Goal: Browse casually: Explore the website without a specific task or goal

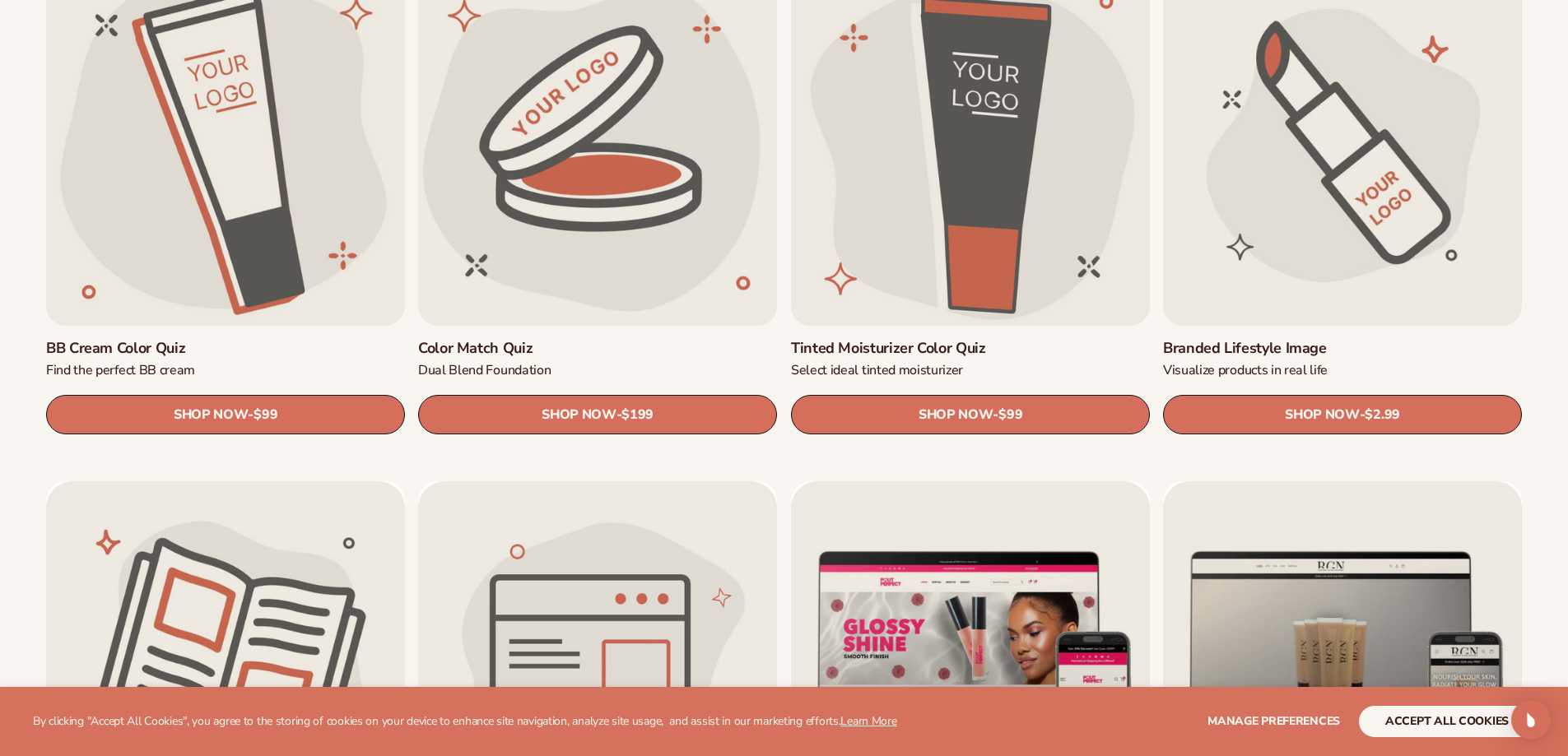
scroll to position [1645, 0]
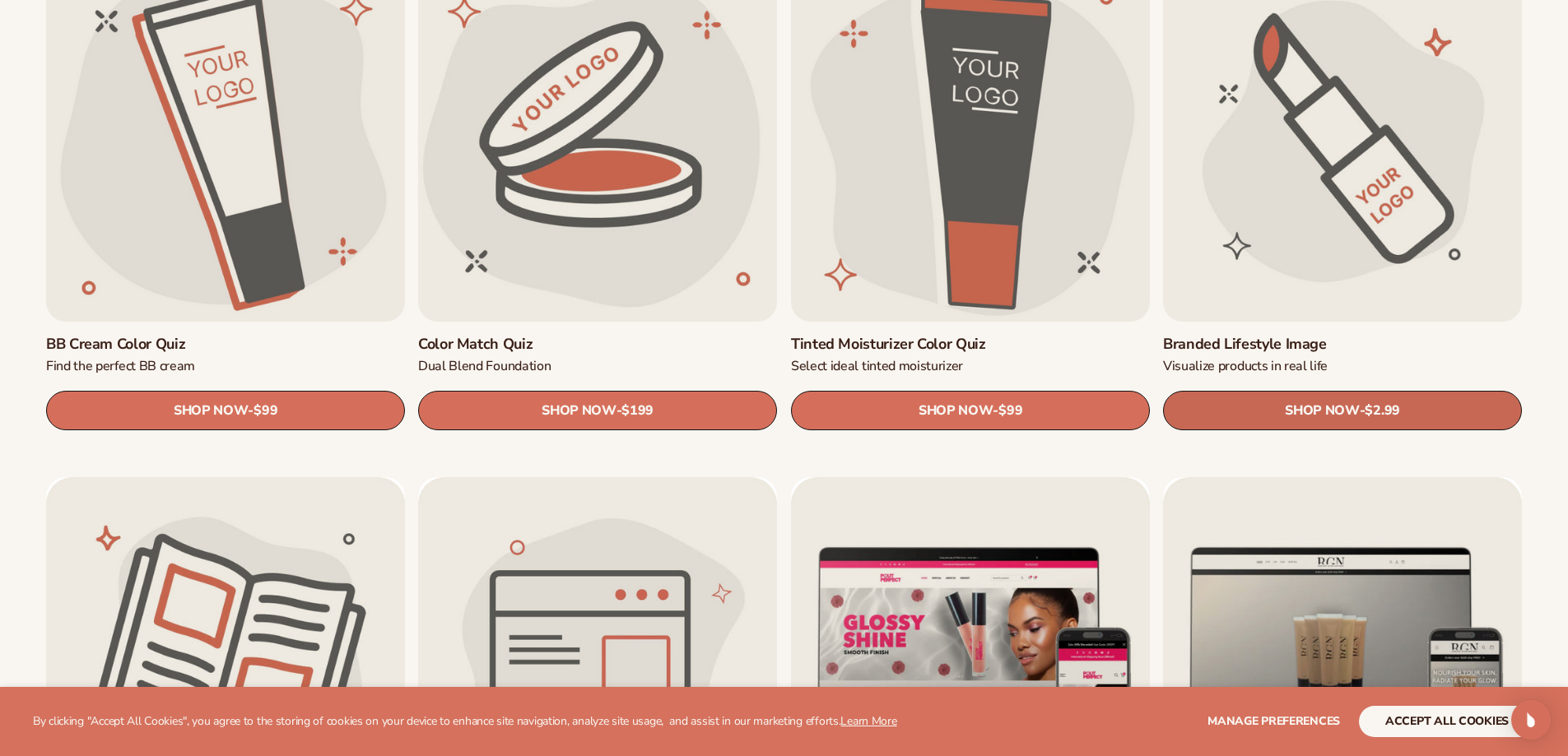
click at [1412, 408] on link "SHOP NOW - Regular price $2.99 Sale price $2.99 Regular price Unit price / per" at bounding box center [1342, 410] width 359 height 39
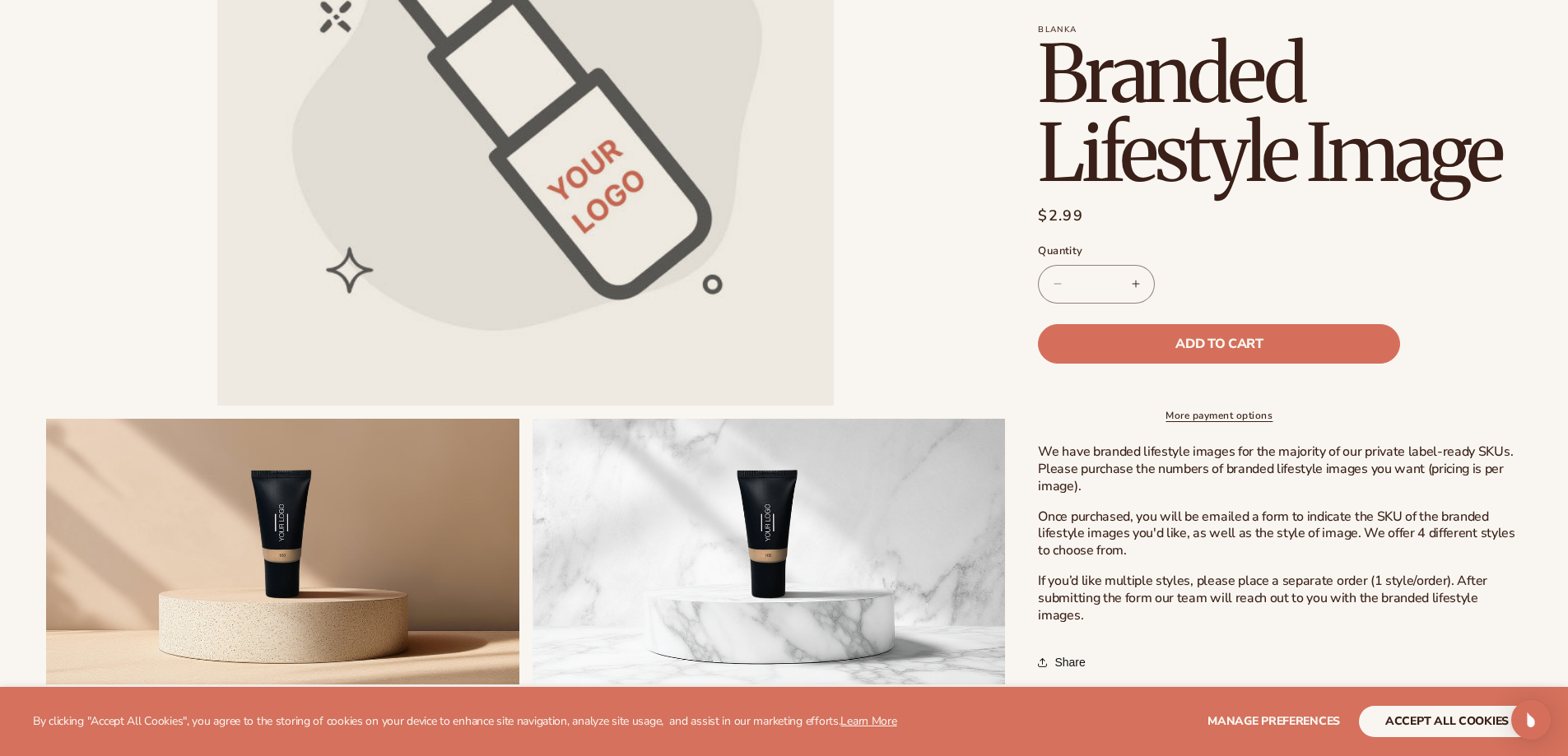
scroll to position [658, 0]
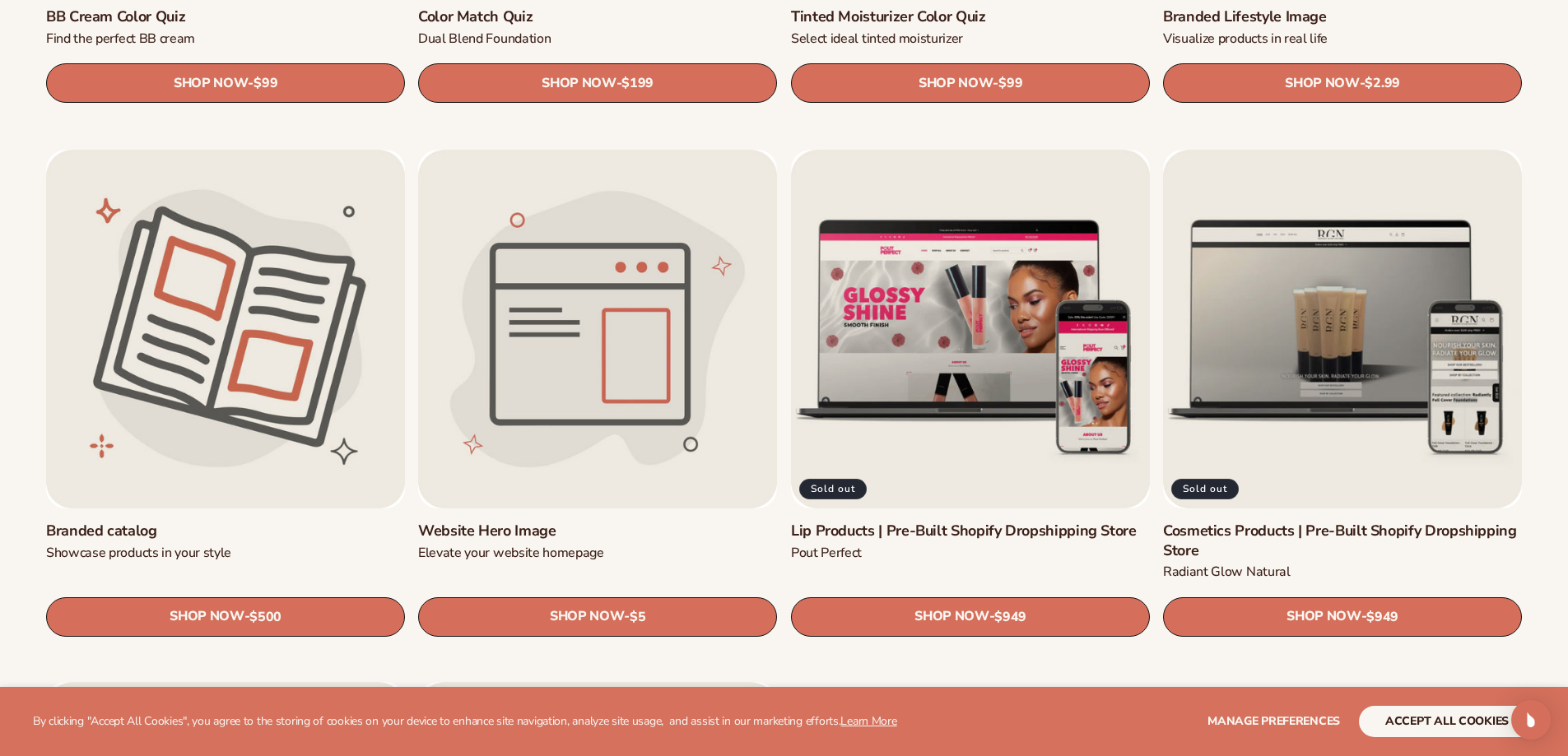
scroll to position [1974, 0]
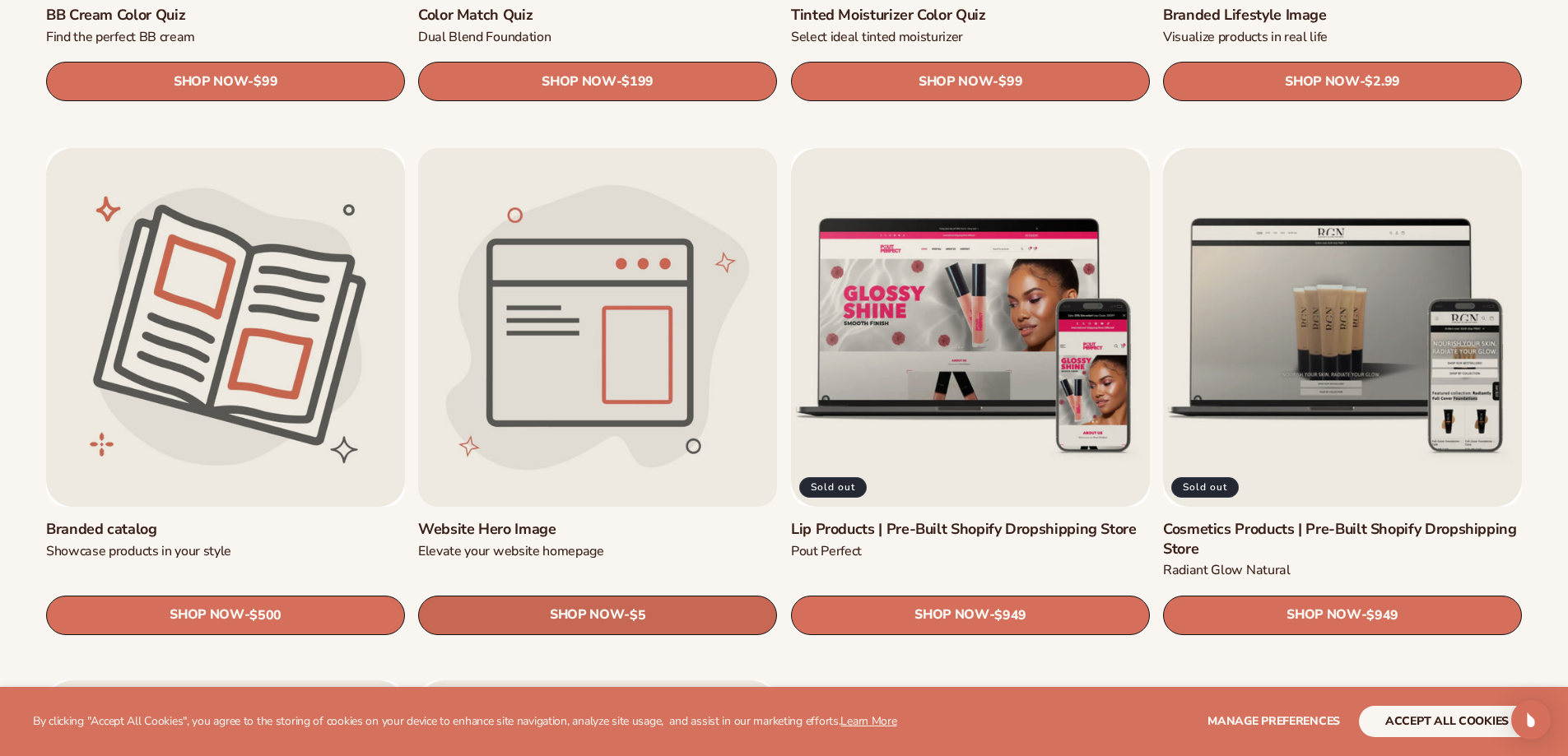
click at [617, 630] on link "SHOP NOW - Regular price $5 Sale price $5 Regular price Unit price / per" at bounding box center [597, 614] width 359 height 39
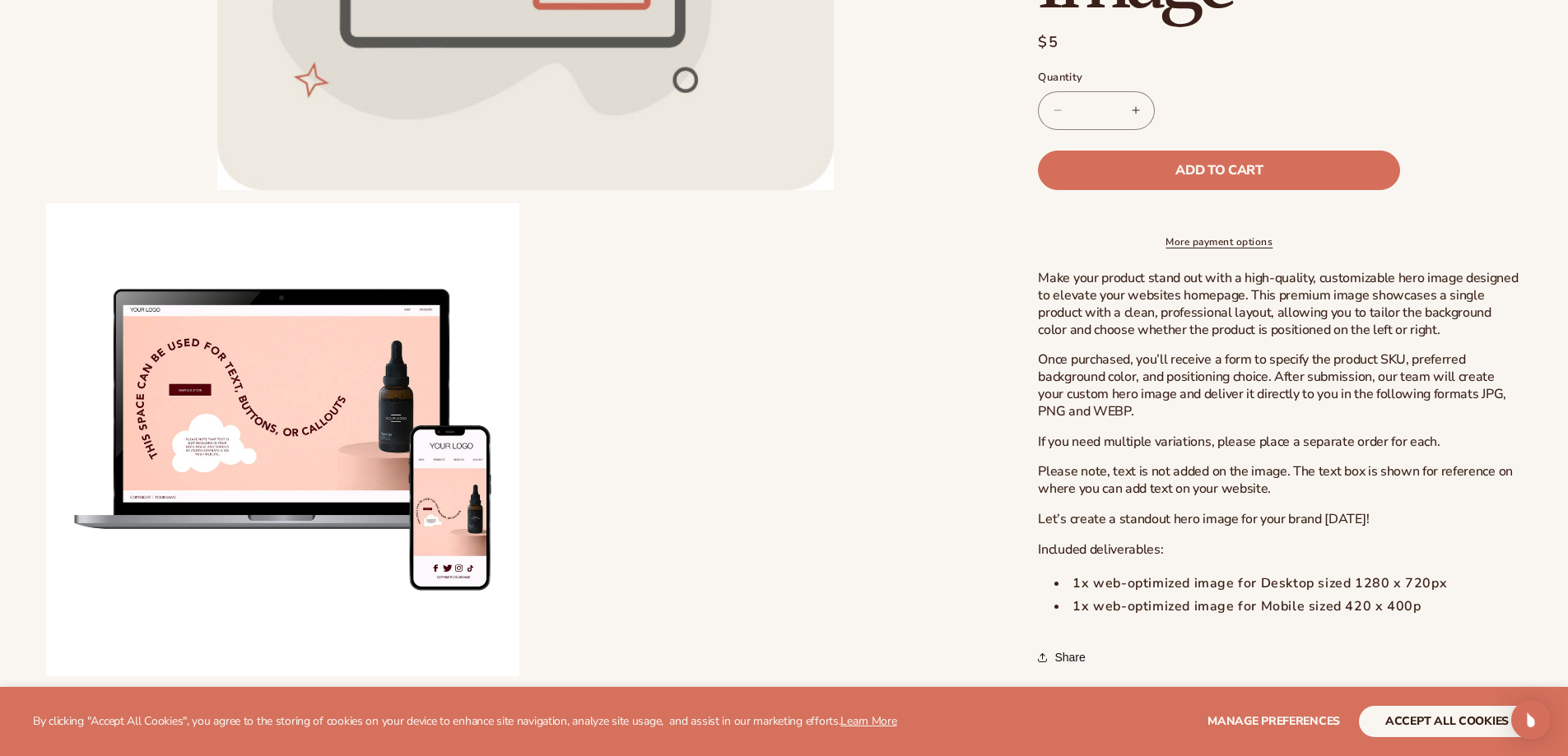
scroll to position [576, 0]
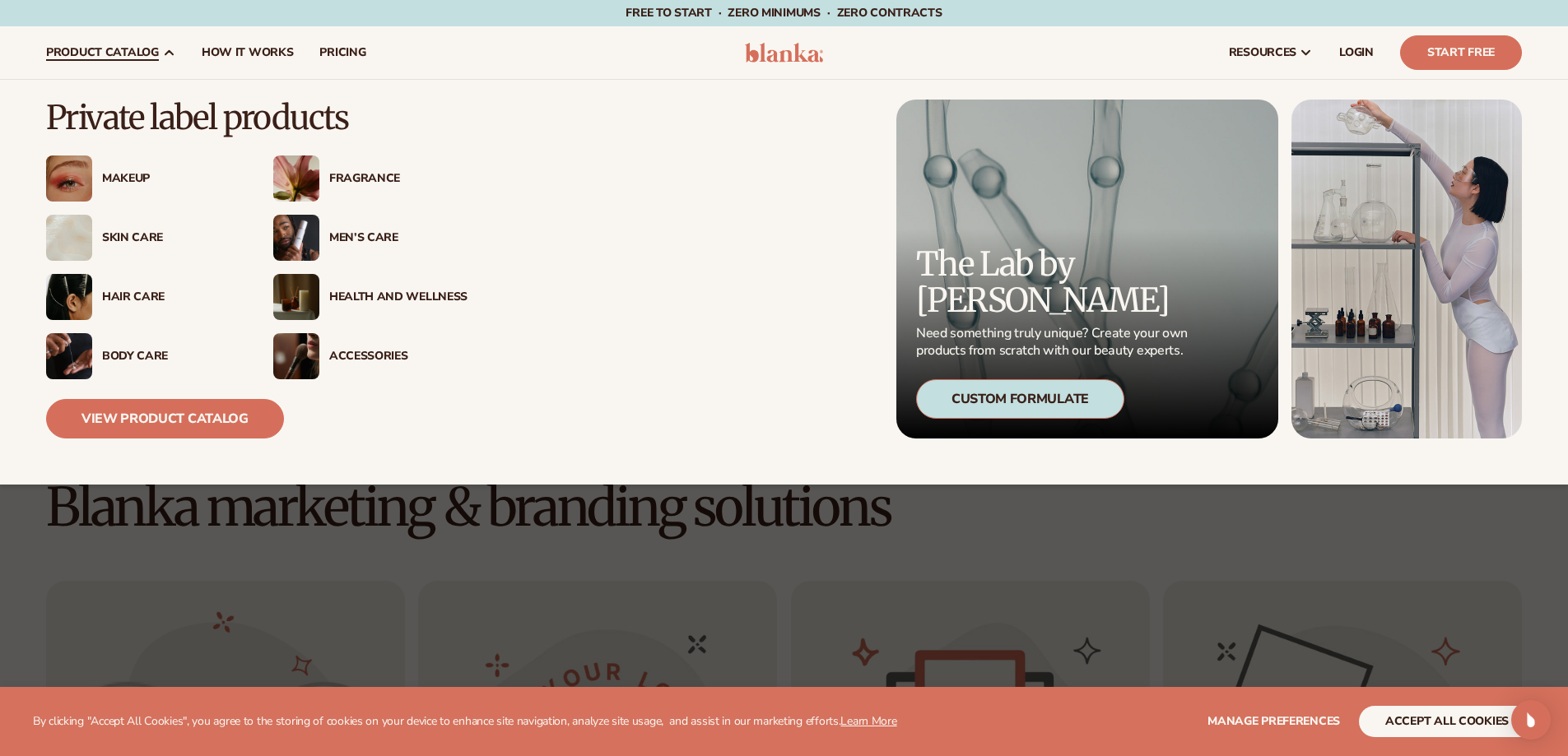
click at [133, 352] on div "Body Care" at bounding box center [171, 356] width 138 height 14
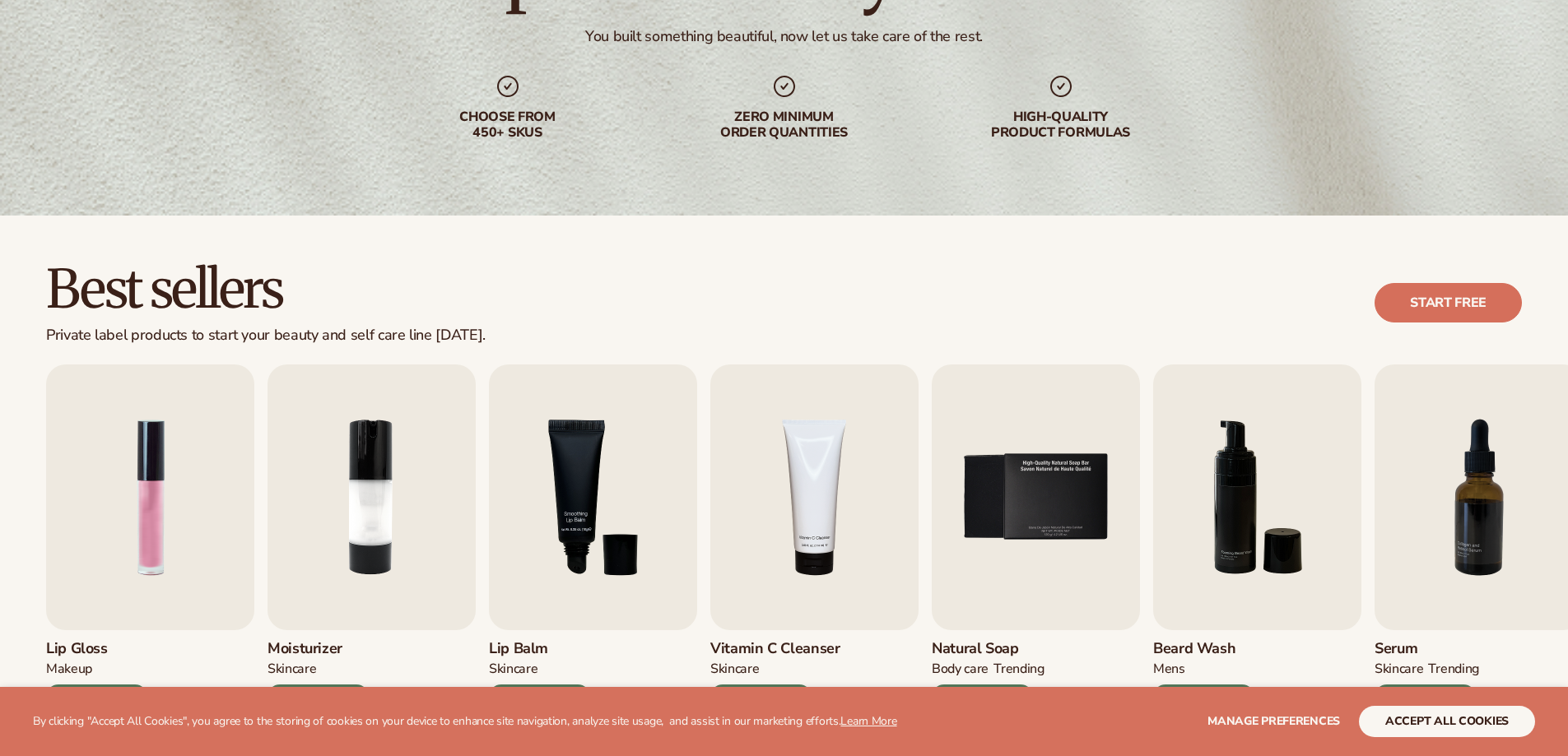
scroll to position [411, 0]
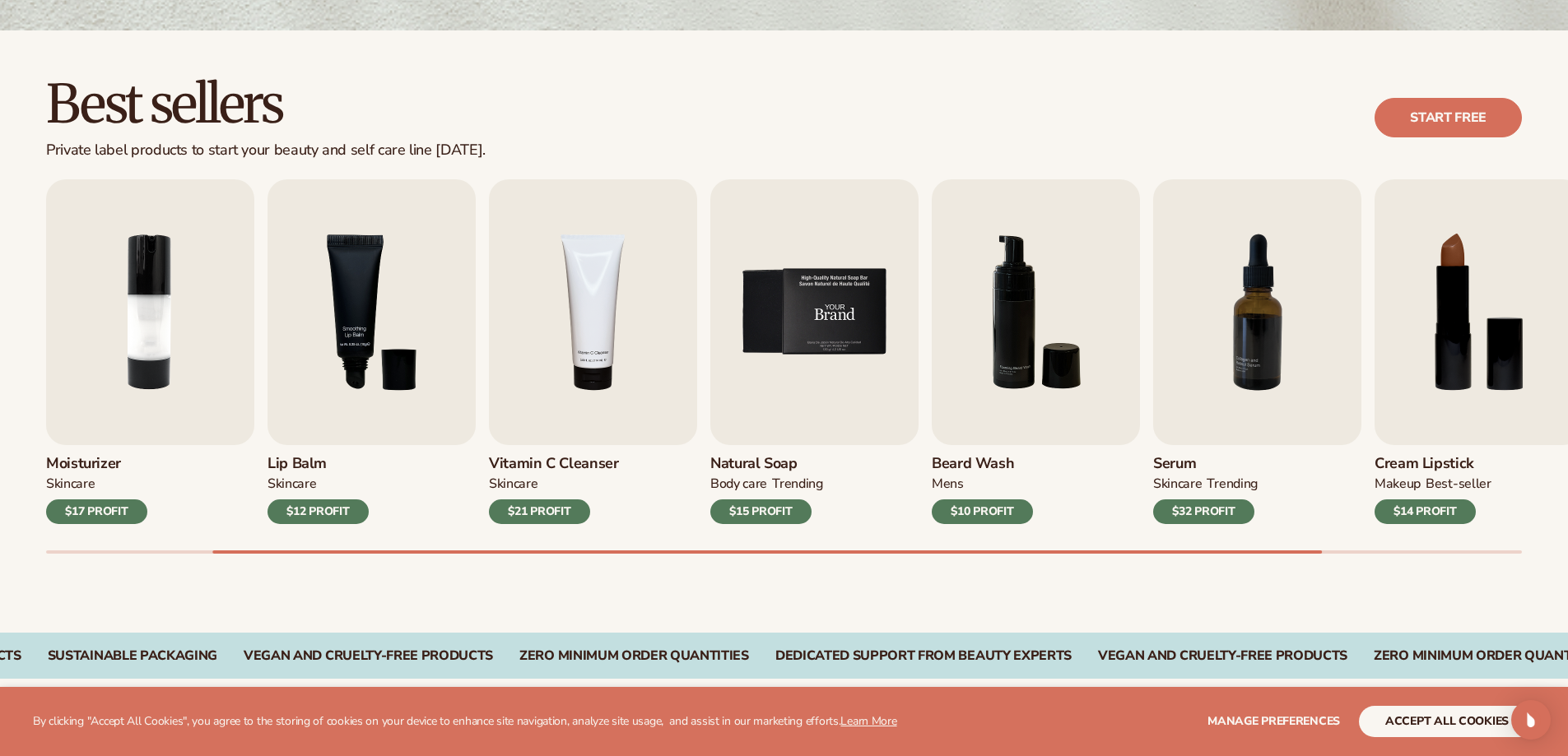
click at [819, 313] on img "5 / 9" at bounding box center [814, 312] width 208 height 266
click at [767, 459] on h3 "Natural Soap" at bounding box center [766, 464] width 113 height 18
click at [804, 296] on img "5 / 9" at bounding box center [814, 312] width 208 height 266
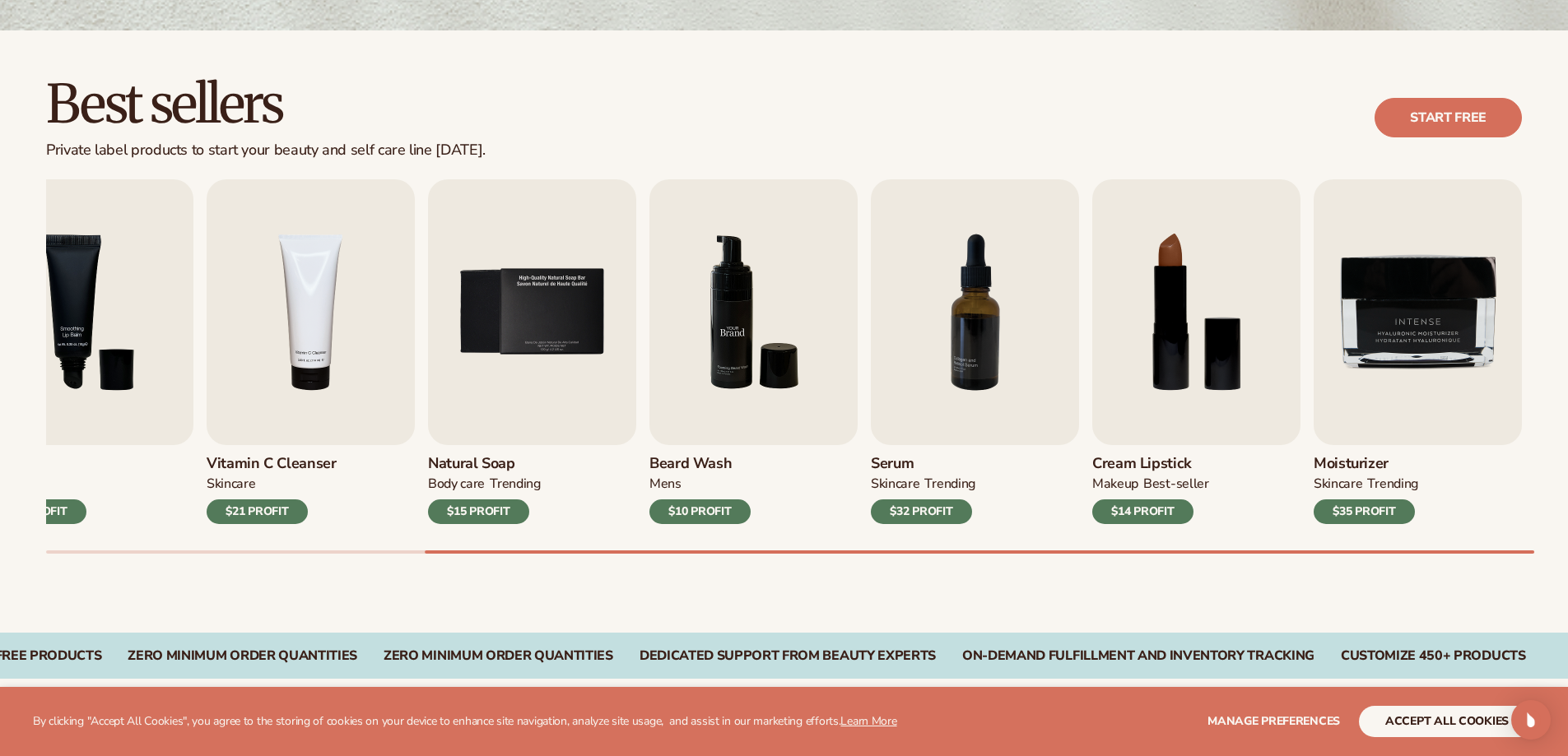
click at [780, 303] on img "6 / 9" at bounding box center [753, 312] width 208 height 266
click at [93, 361] on img "3 / 9" at bounding box center [89, 312] width 208 height 266
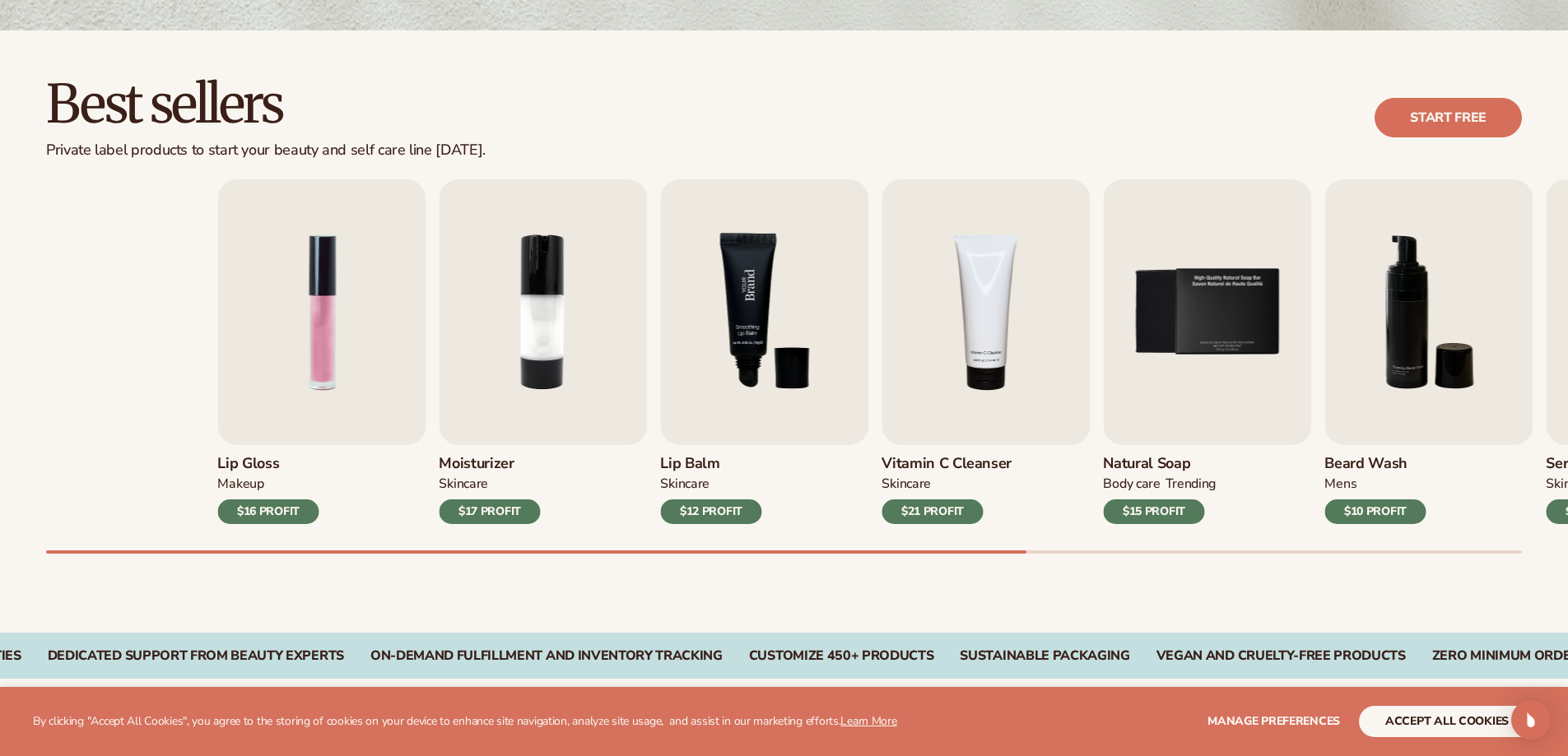
click at [1046, 533] on div "Lip Gloss MAKEUP $16 PROFIT Moisturizer SKINCARE $17 PROFIT SKINCARE mens" at bounding box center [807, 366] width 1522 height 374
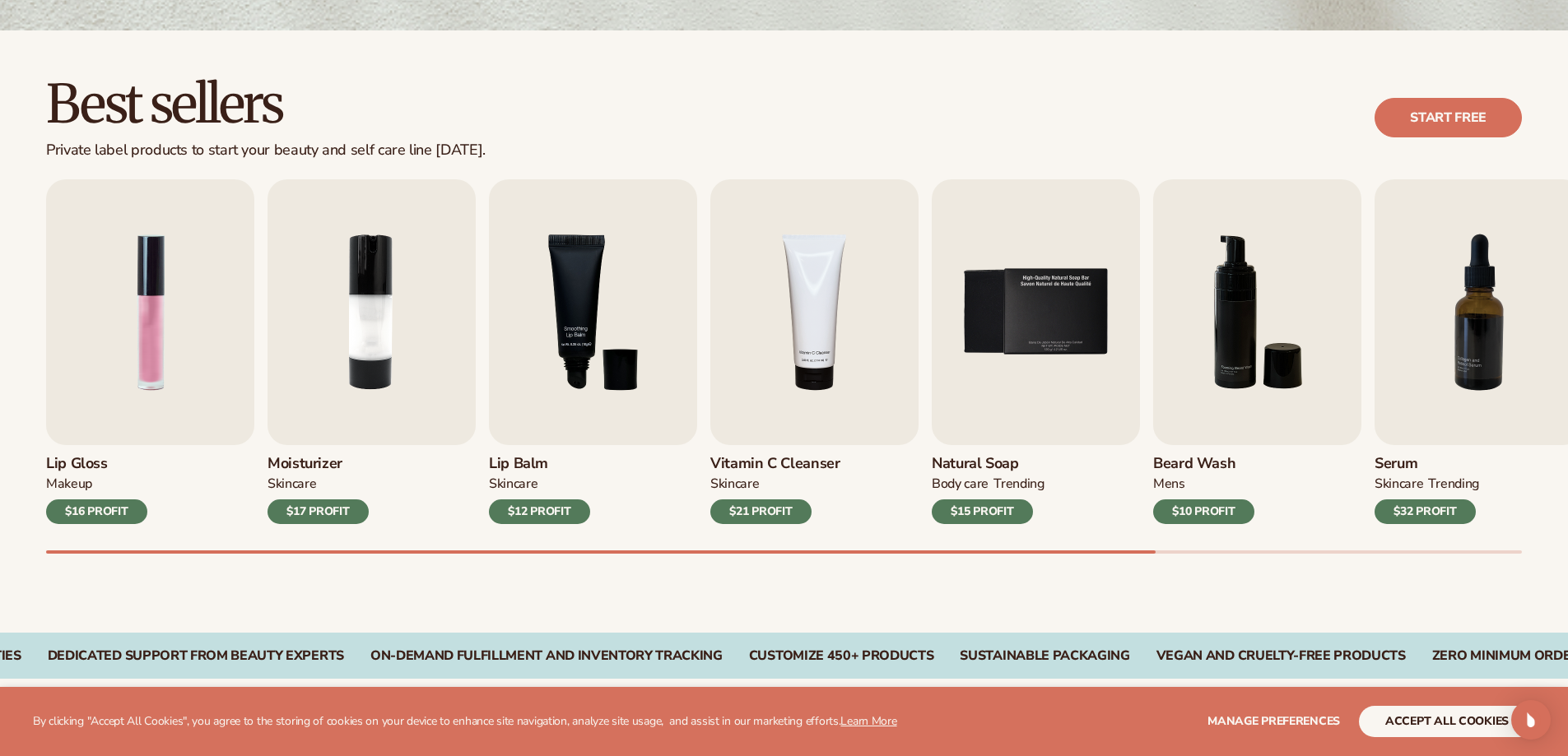
click at [1051, 125] on div "Best sellers Private label products to start your beauty and self care line tod…" at bounding box center [784, 117] width 1475 height 83
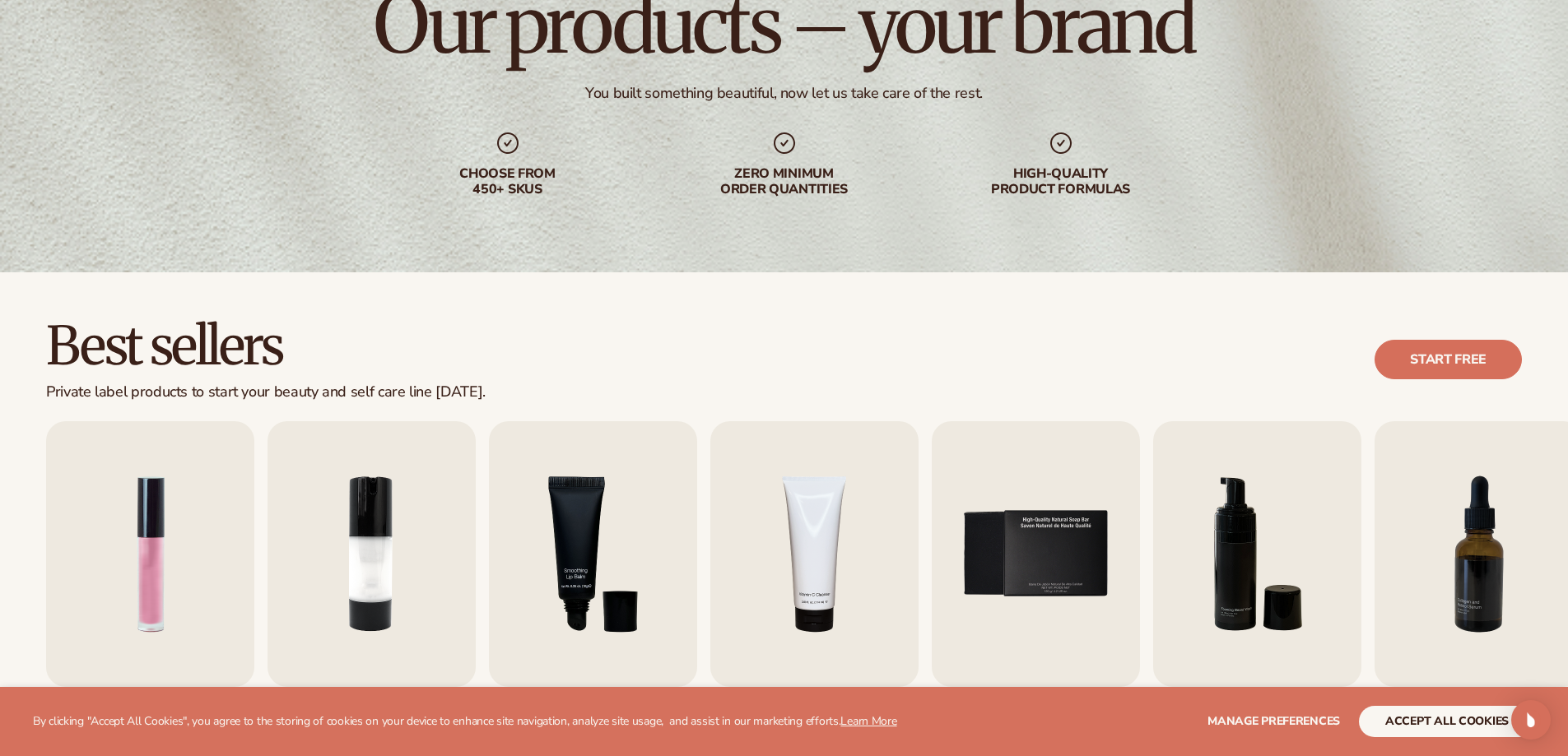
scroll to position [0, 0]
